Goal: Navigation & Orientation: Find specific page/section

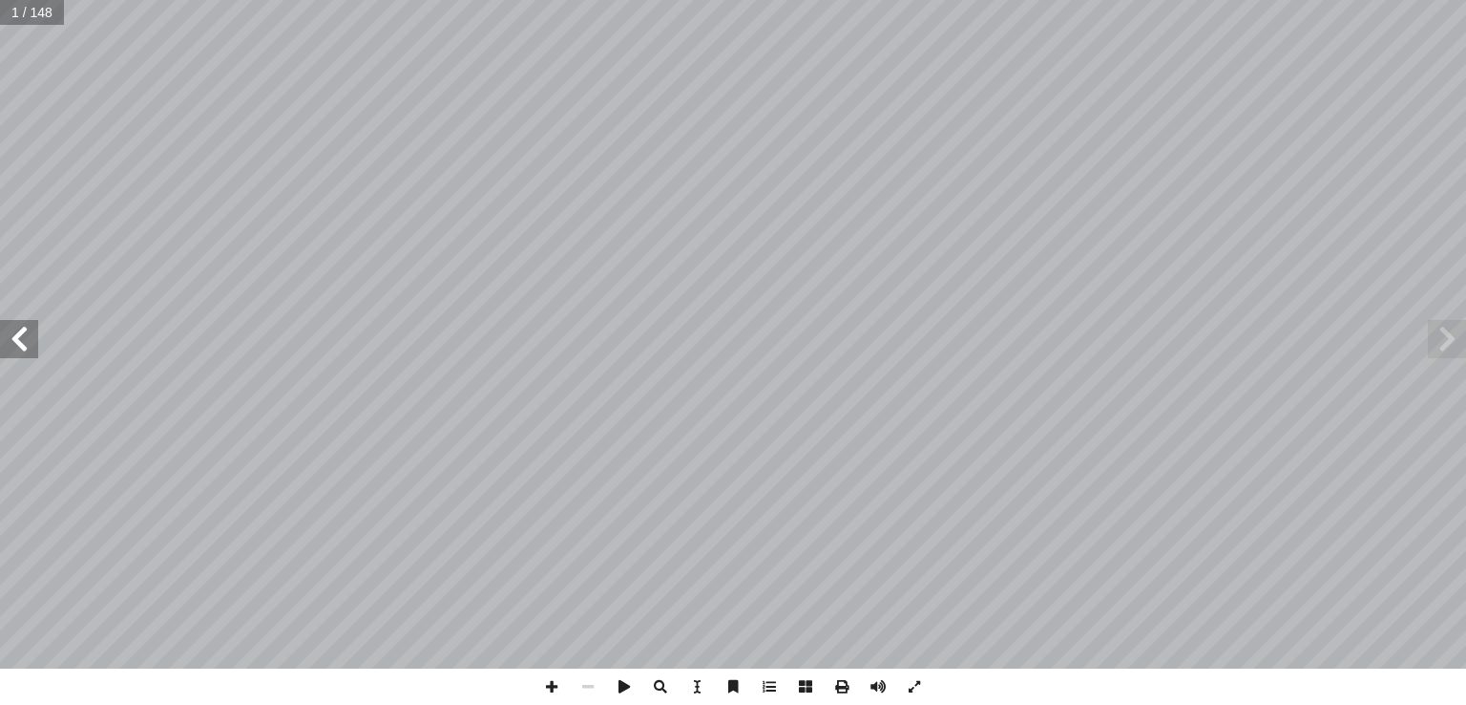
click at [20, 352] on span at bounding box center [19, 339] width 38 height 38
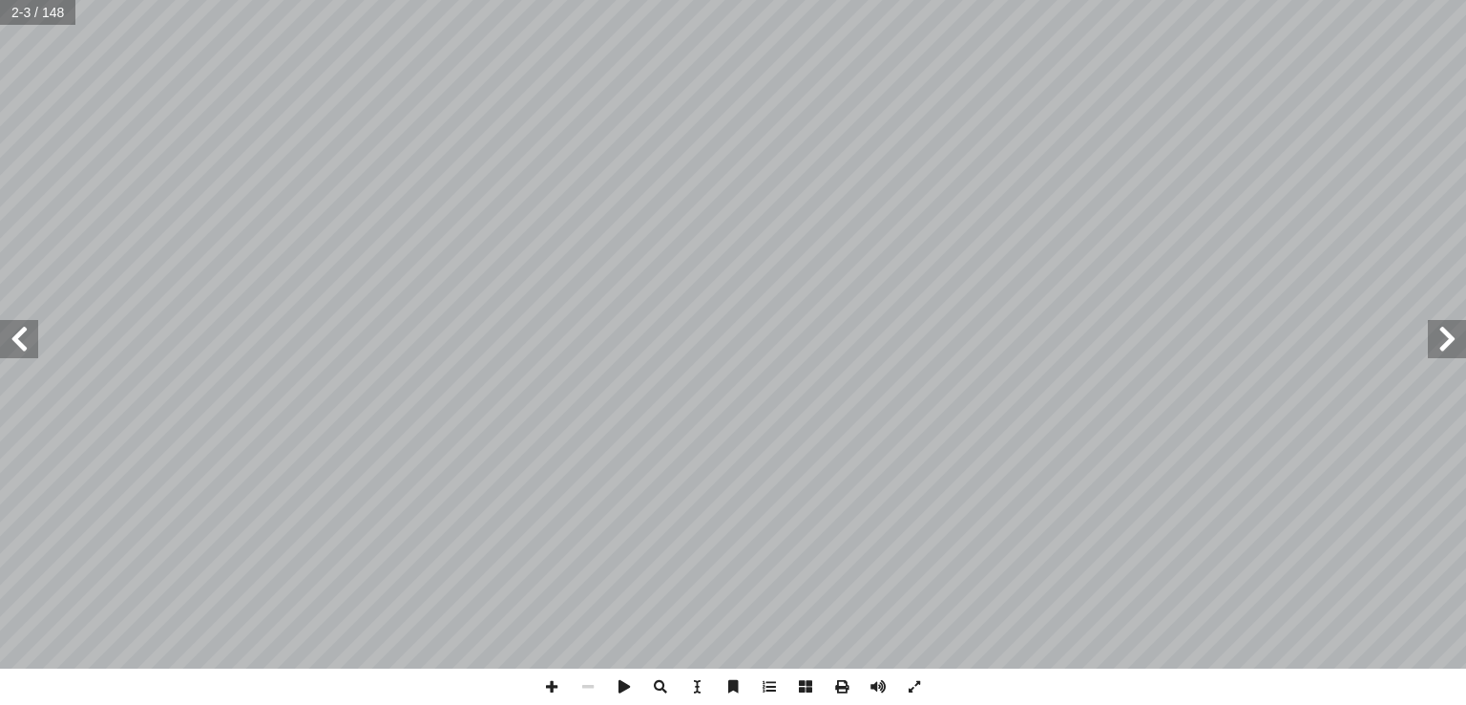
click at [20, 352] on span at bounding box center [19, 339] width 38 height 38
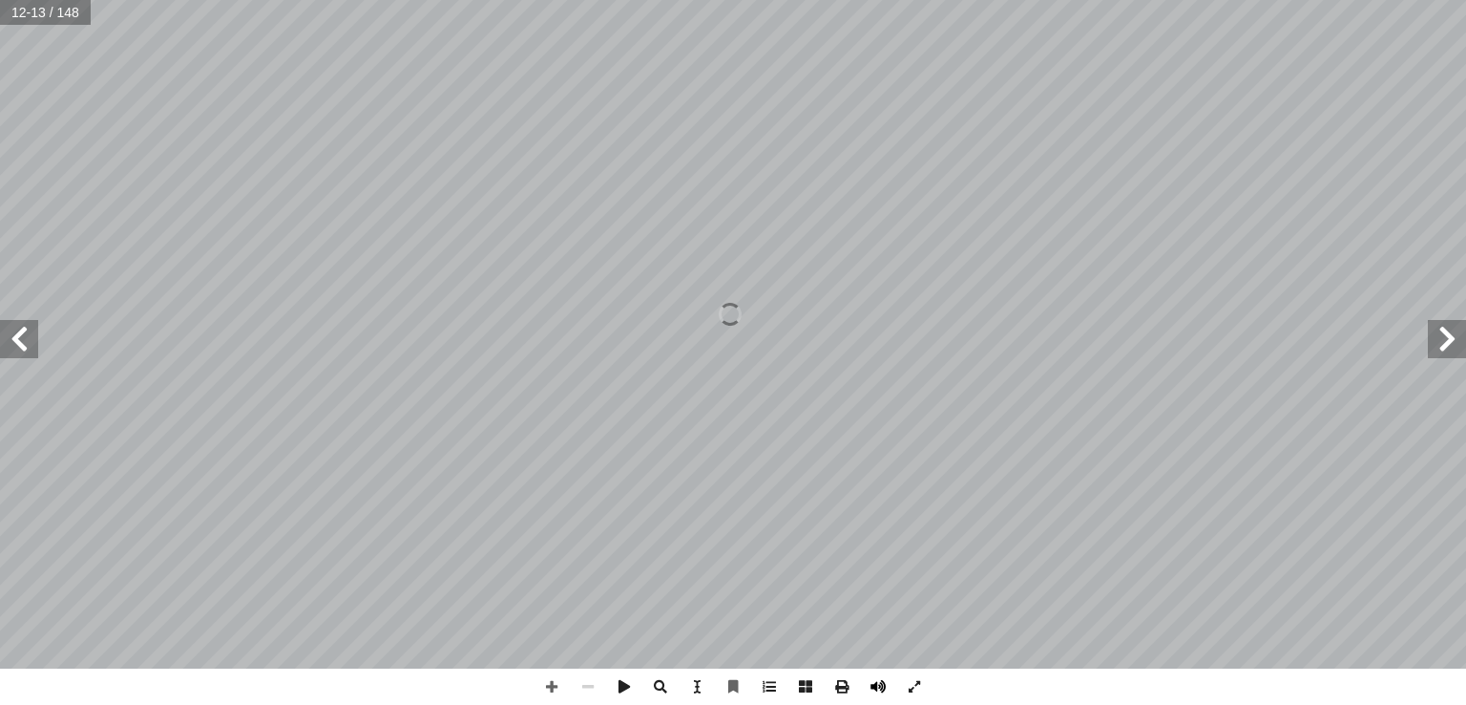
click at [875, 687] on span at bounding box center [878, 686] width 36 height 36
click at [1448, 342] on span at bounding box center [1447, 339] width 38 height 38
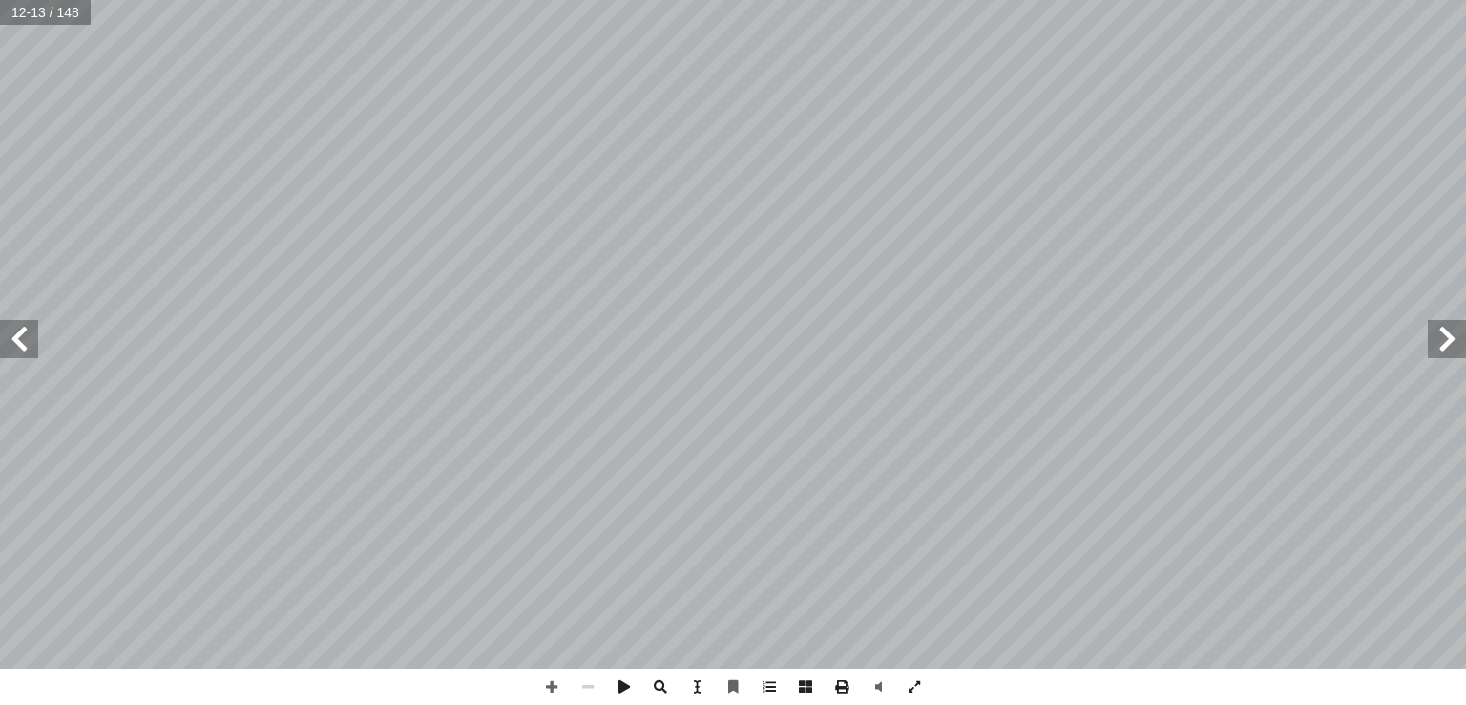
click at [1448, 342] on span at bounding box center [1447, 339] width 38 height 38
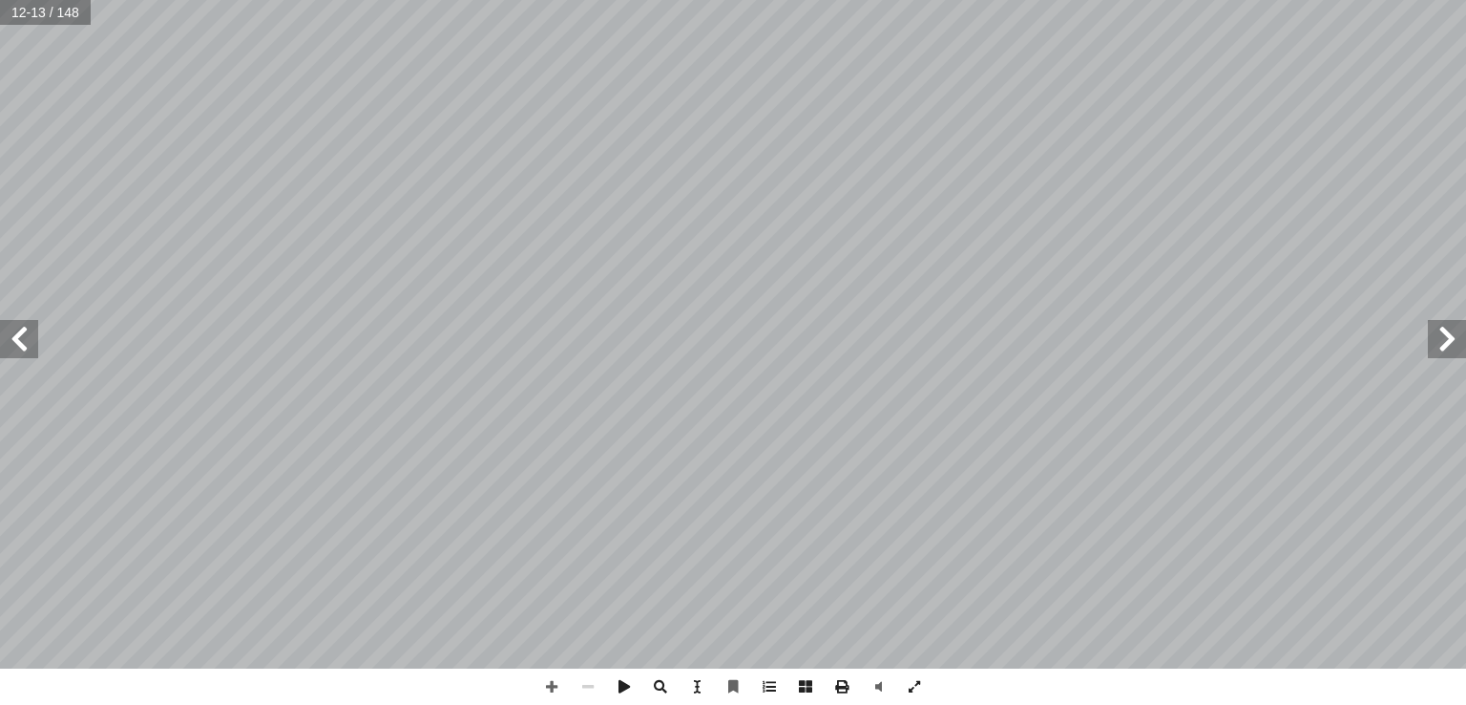
click at [1448, 342] on span at bounding box center [1447, 339] width 38 height 38
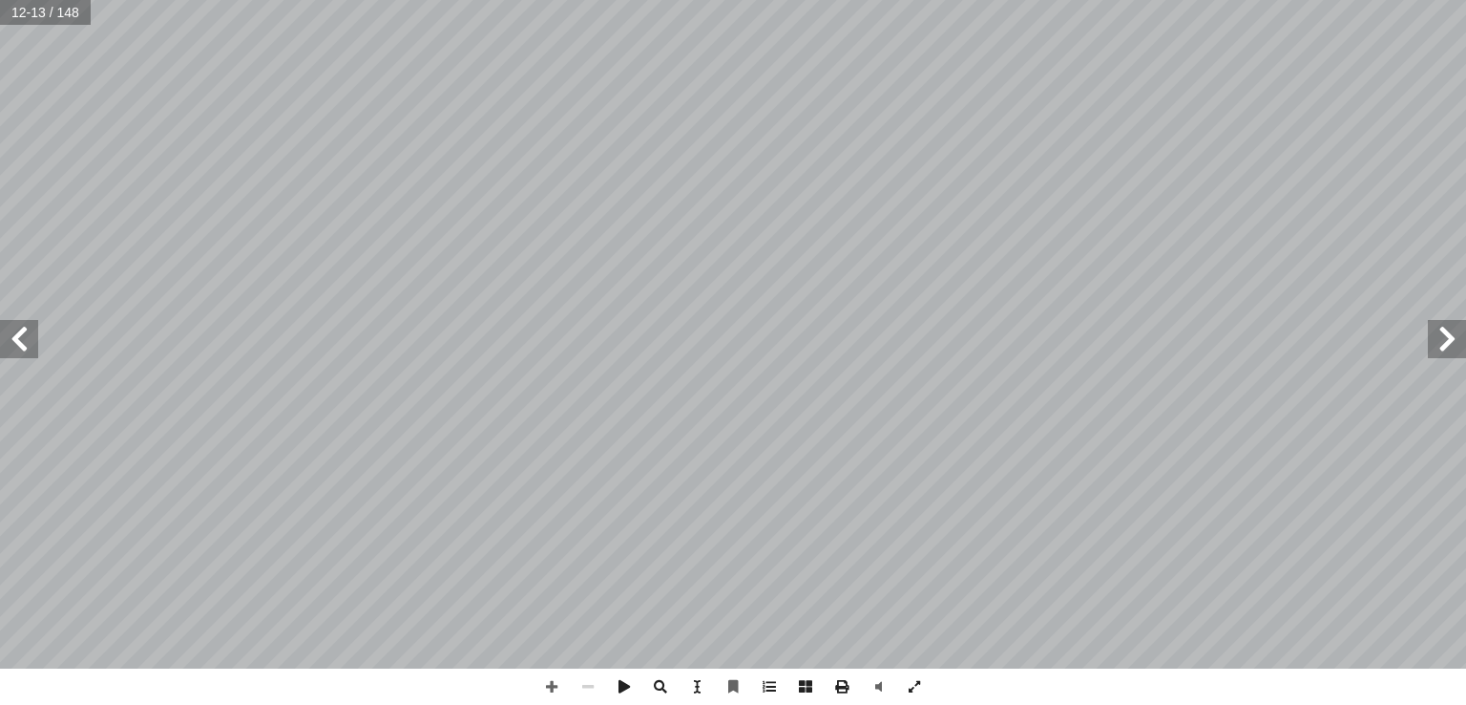
click at [1448, 342] on span at bounding box center [1447, 339] width 38 height 38
click at [11, 337] on span at bounding box center [19, 339] width 38 height 38
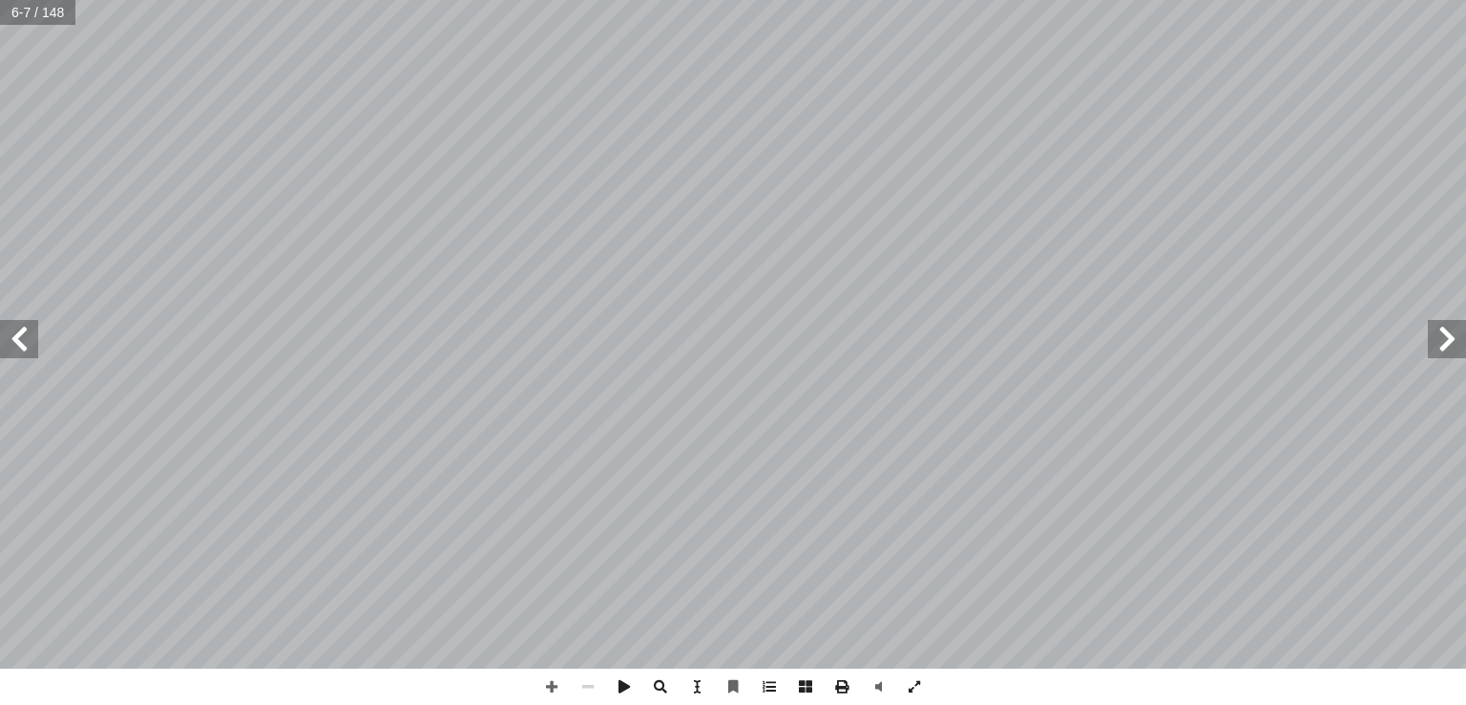
click at [11, 337] on span at bounding box center [19, 339] width 38 height 38
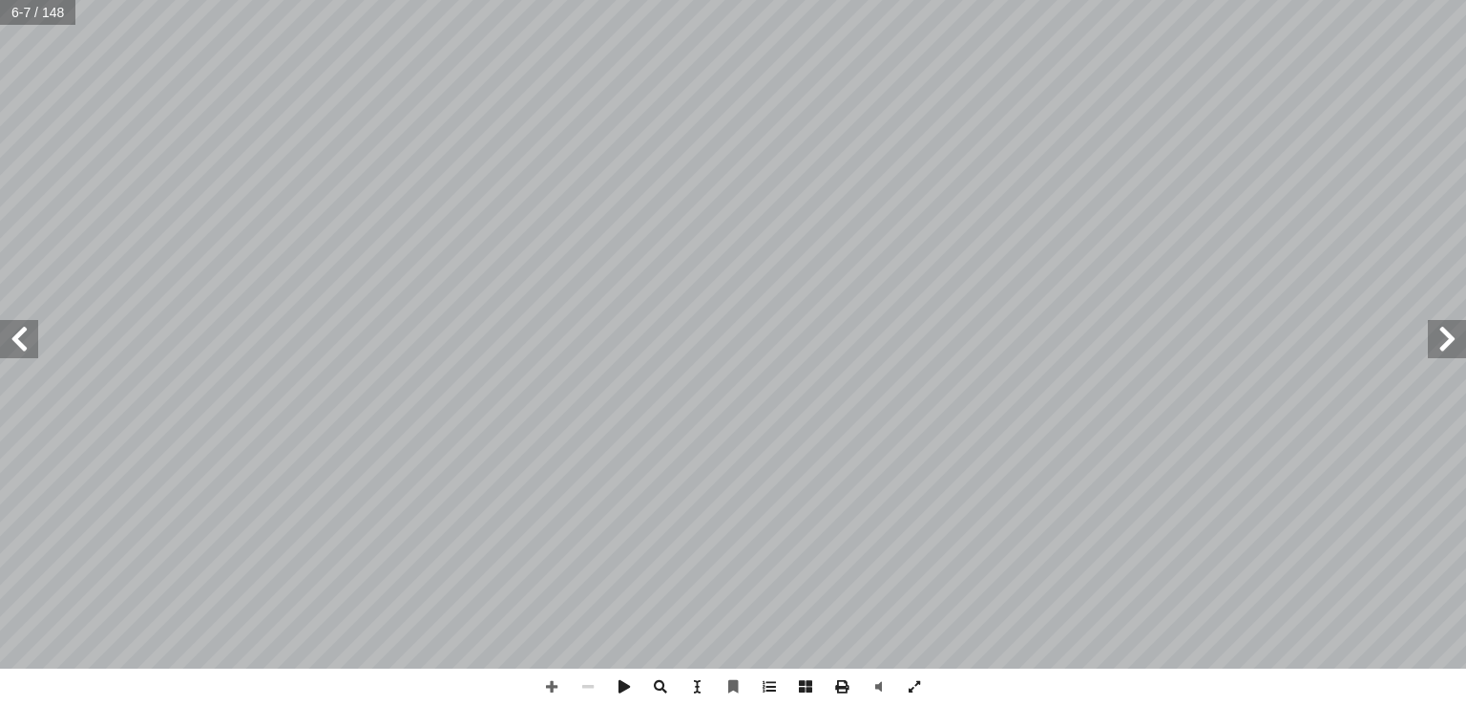
click at [11, 337] on span at bounding box center [19, 339] width 38 height 38
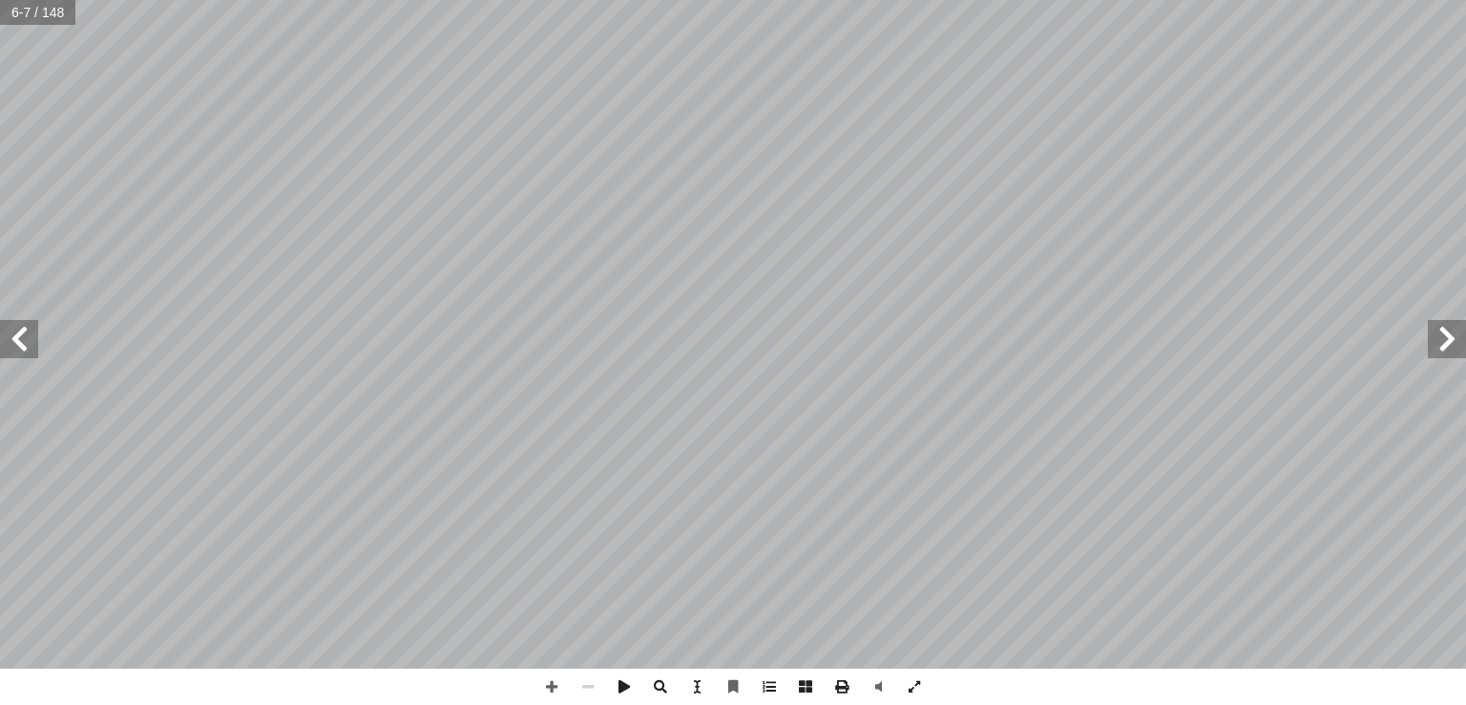
click at [11, 337] on span at bounding box center [19, 339] width 38 height 38
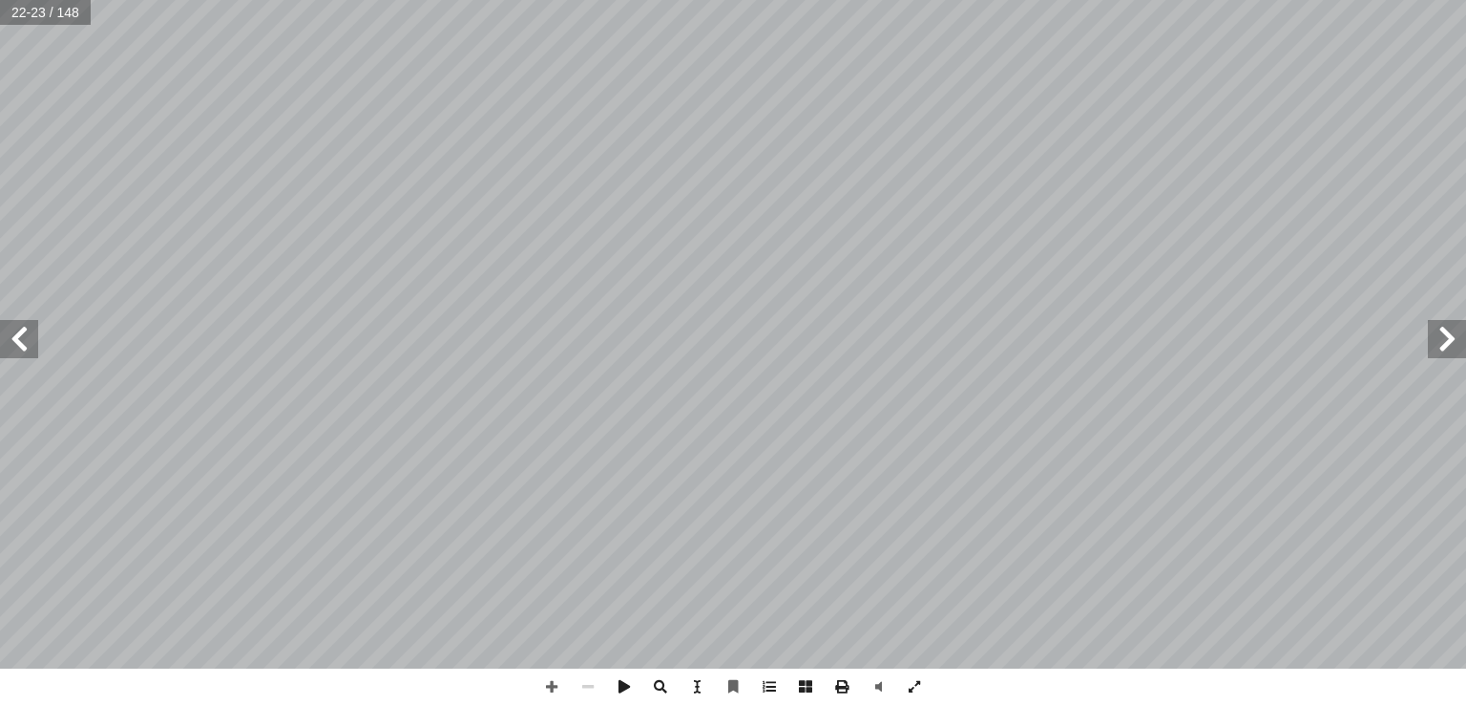
click at [11, 337] on span at bounding box center [19, 339] width 38 height 38
click at [14, 340] on span at bounding box center [19, 339] width 38 height 38
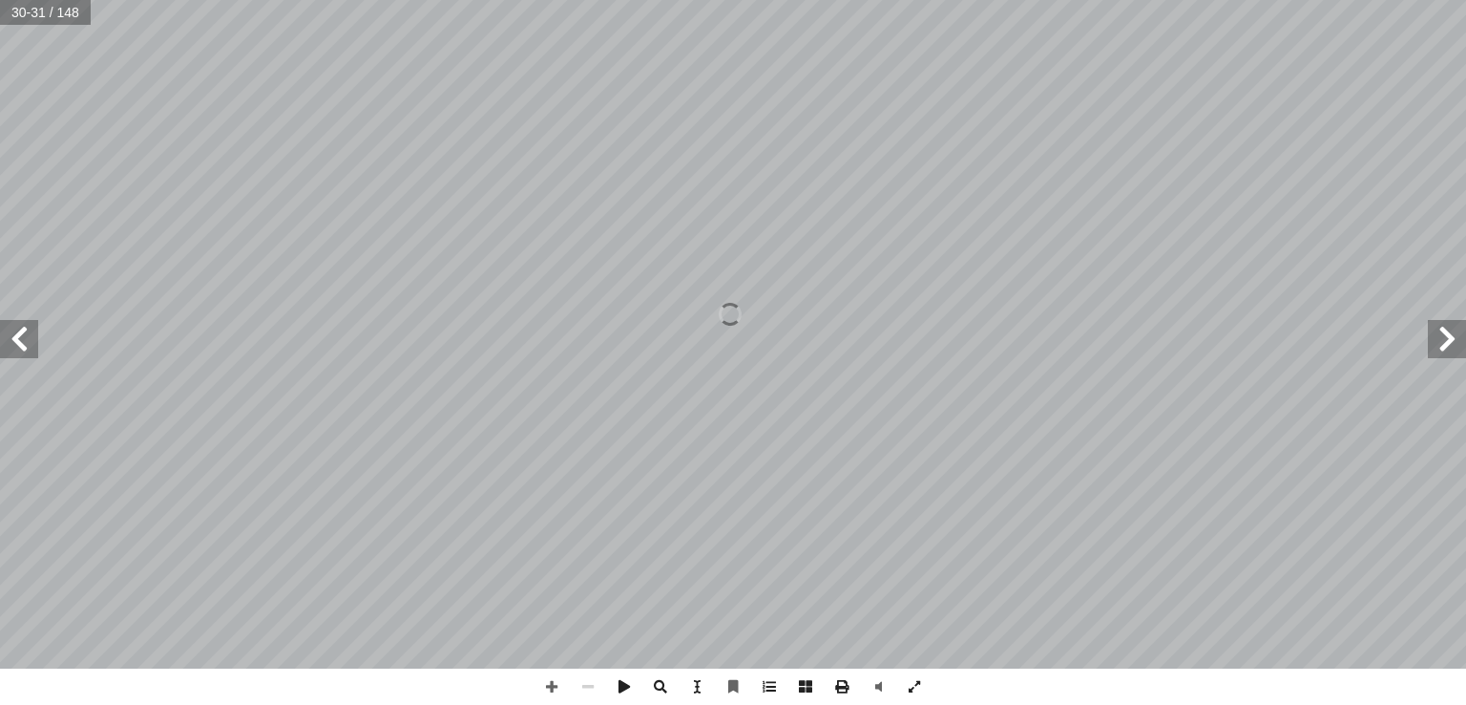
click at [25, 345] on span at bounding box center [19, 339] width 38 height 38
click at [548, 691] on span at bounding box center [552, 686] width 36 height 36
click at [554, 688] on span at bounding box center [552, 686] width 36 height 36
